Goal: Task Accomplishment & Management: Manage account settings

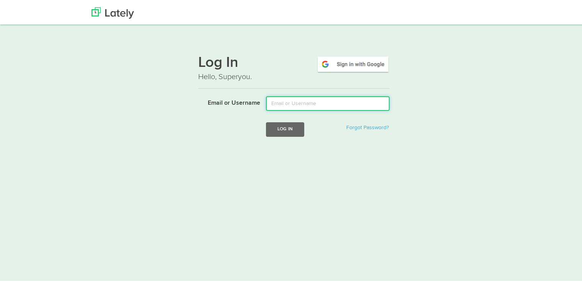
click at [307, 103] on input "Email or Username" at bounding box center [327, 102] width 123 height 15
type input "[EMAIL_ADDRESS][DOMAIN_NAME]"
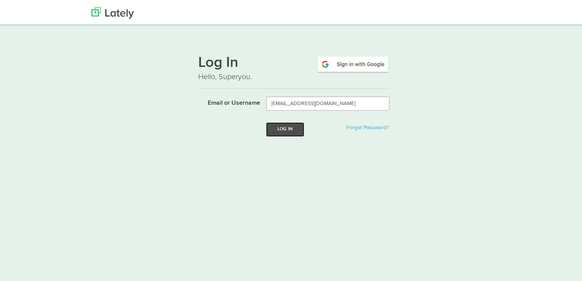
click at [289, 133] on button "Log In" at bounding box center [285, 128] width 38 height 14
click at [293, 128] on button "Log In" at bounding box center [285, 128] width 38 height 14
click at [275, 162] on form "Email or Username Log In Forgot Password? Sorry, please try again." at bounding box center [293, 128] width 191 height 67
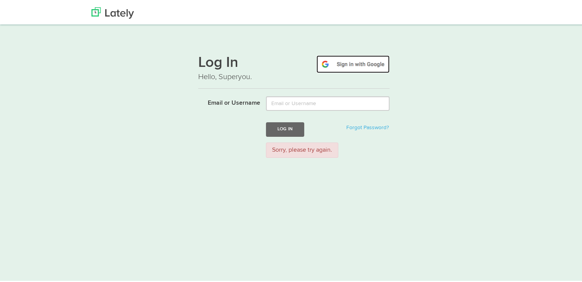
click at [357, 62] on img at bounding box center [352, 63] width 73 height 18
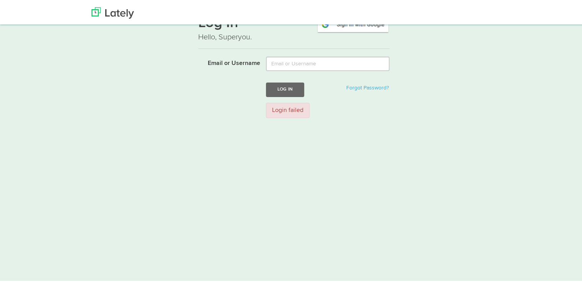
scroll to position [71, 0]
